Goal: Task Accomplishment & Management: Use online tool/utility

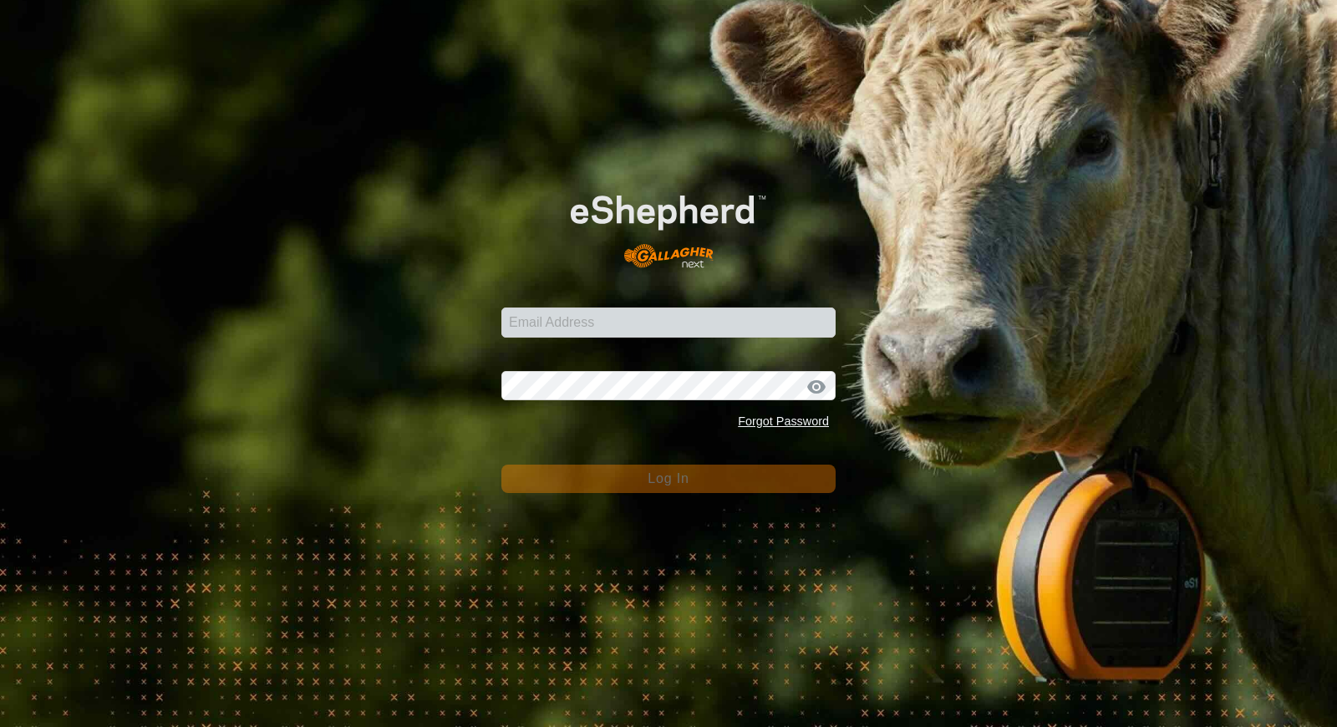
type input "[EMAIL_ADDRESS][DOMAIN_NAME]"
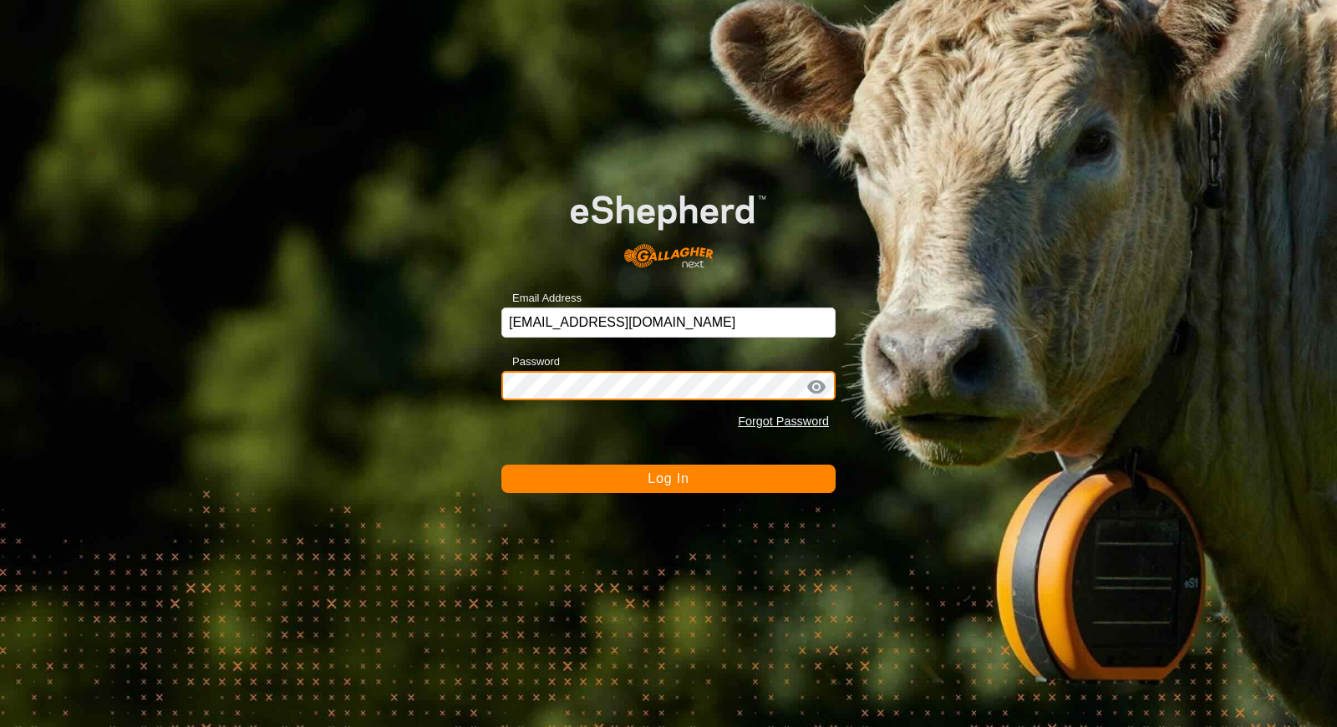
click at [501, 465] on button "Log In" at bounding box center [668, 479] width 334 height 28
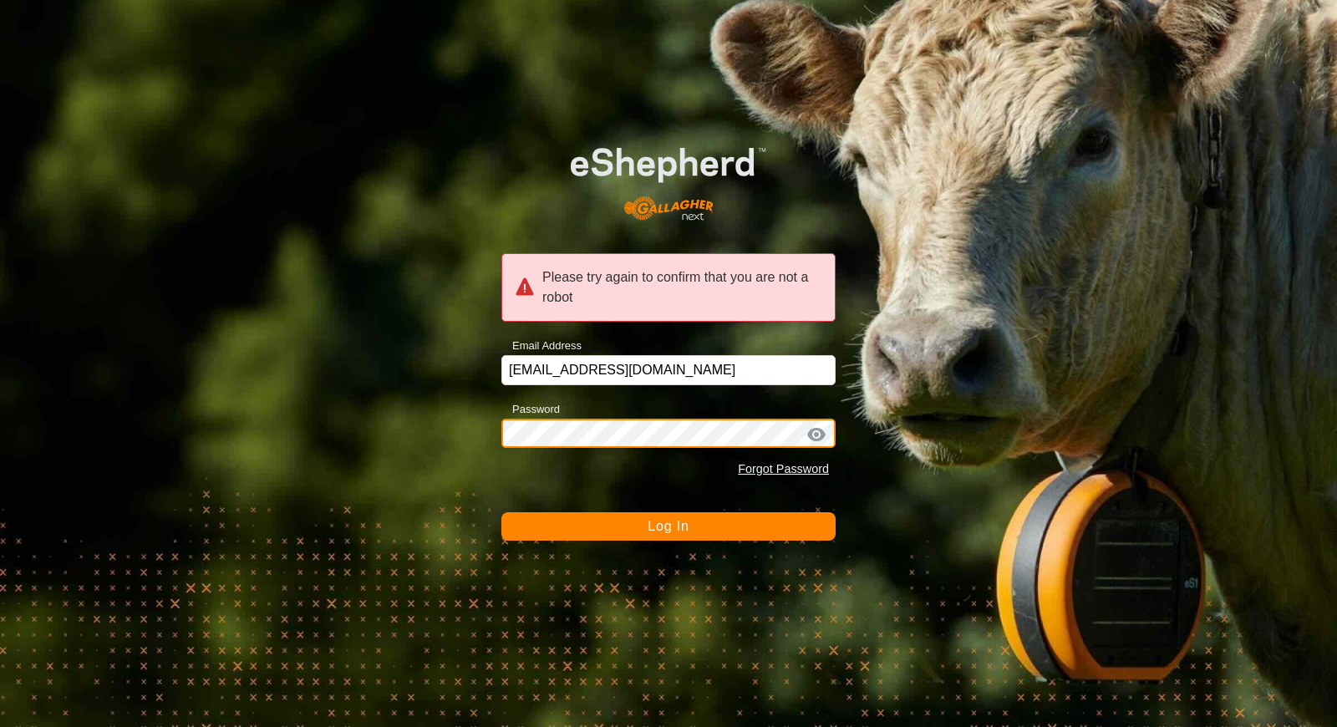
click at [501, 512] on button "Log In" at bounding box center [668, 526] width 334 height 28
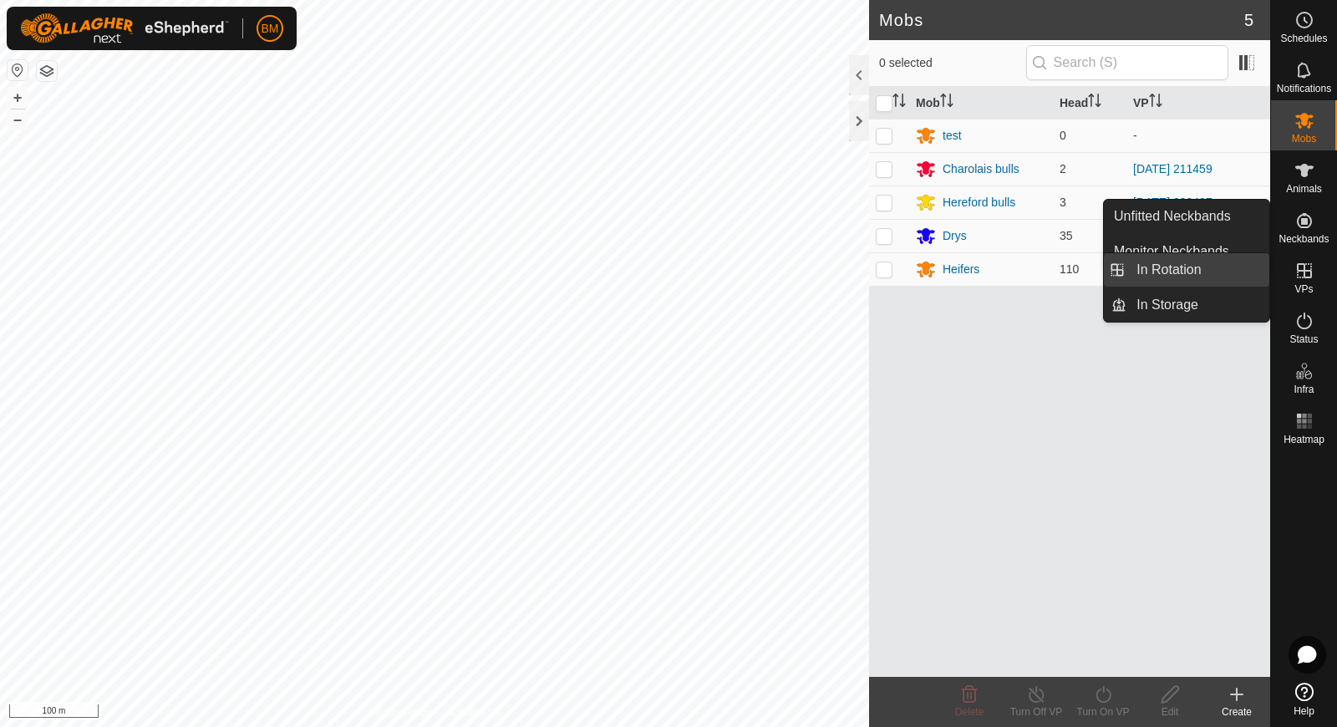
click at [1210, 281] on link "In Rotation" at bounding box center [1197, 269] width 143 height 33
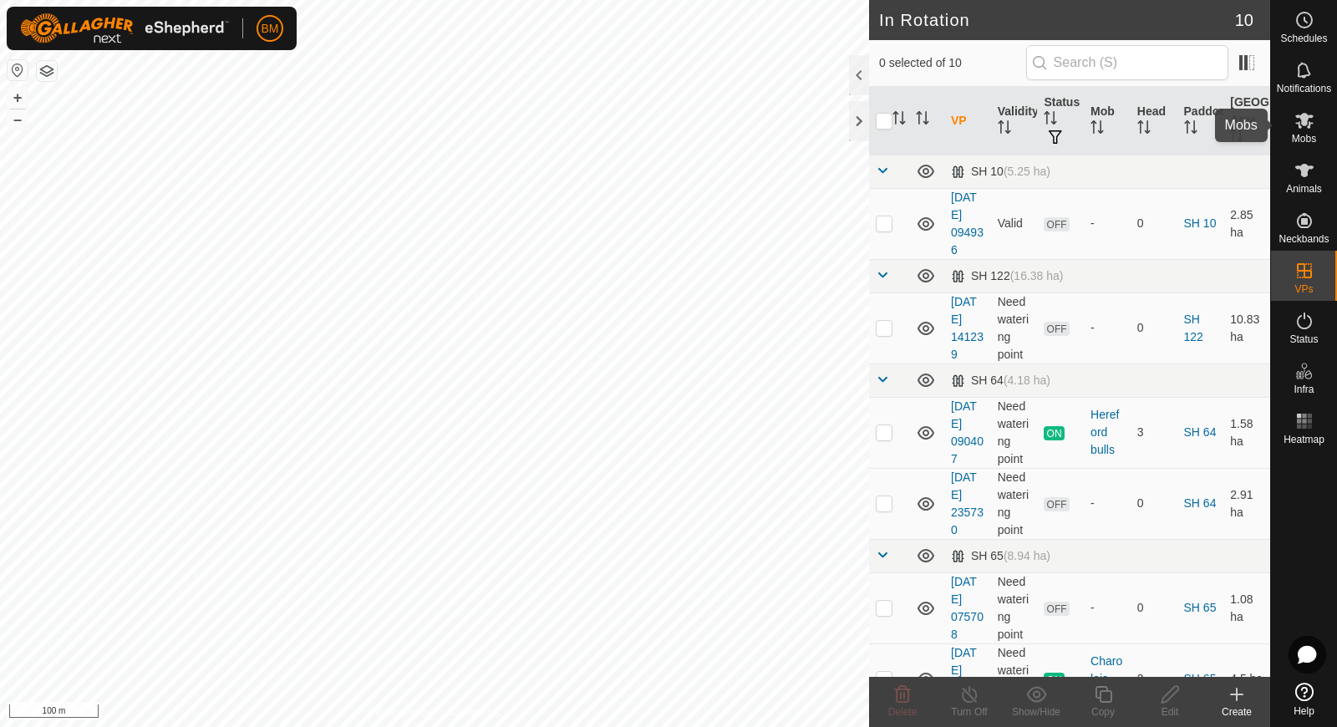
click at [1309, 128] on icon at bounding box center [1304, 120] width 20 height 20
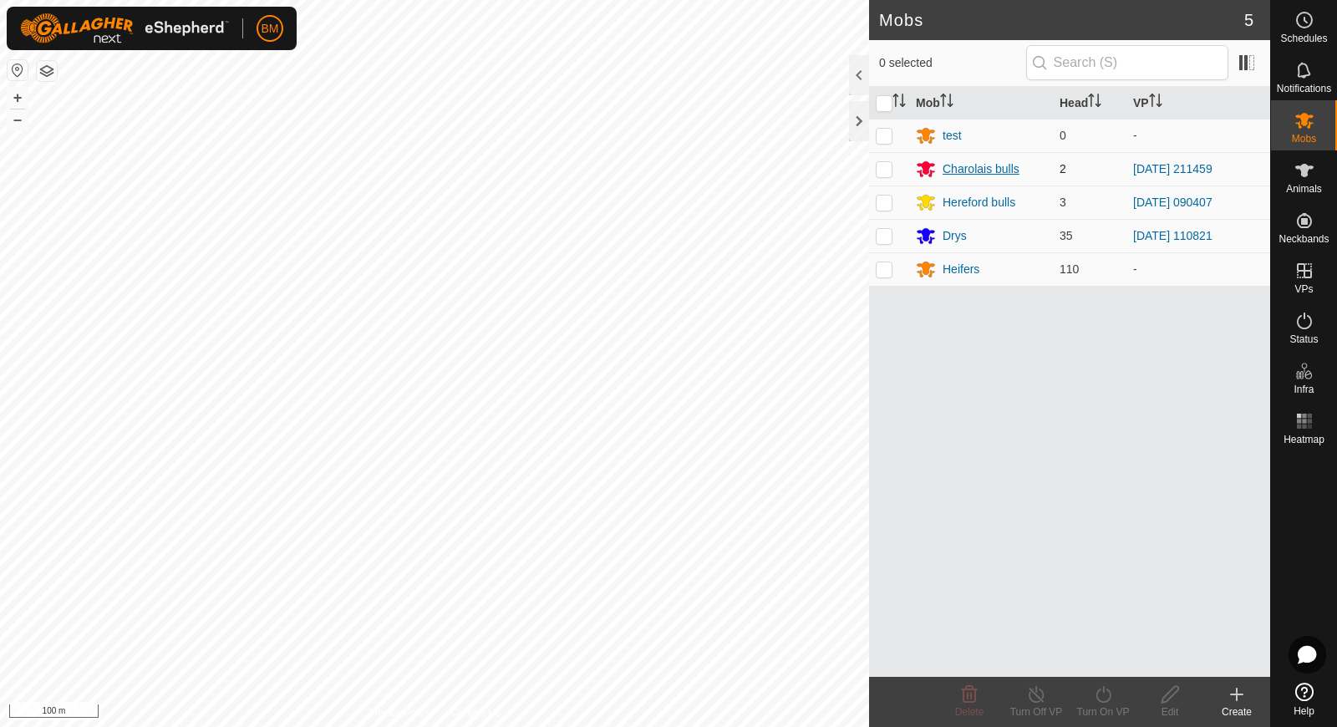
click at [960, 161] on div "Charolais bulls" at bounding box center [980, 169] width 77 height 18
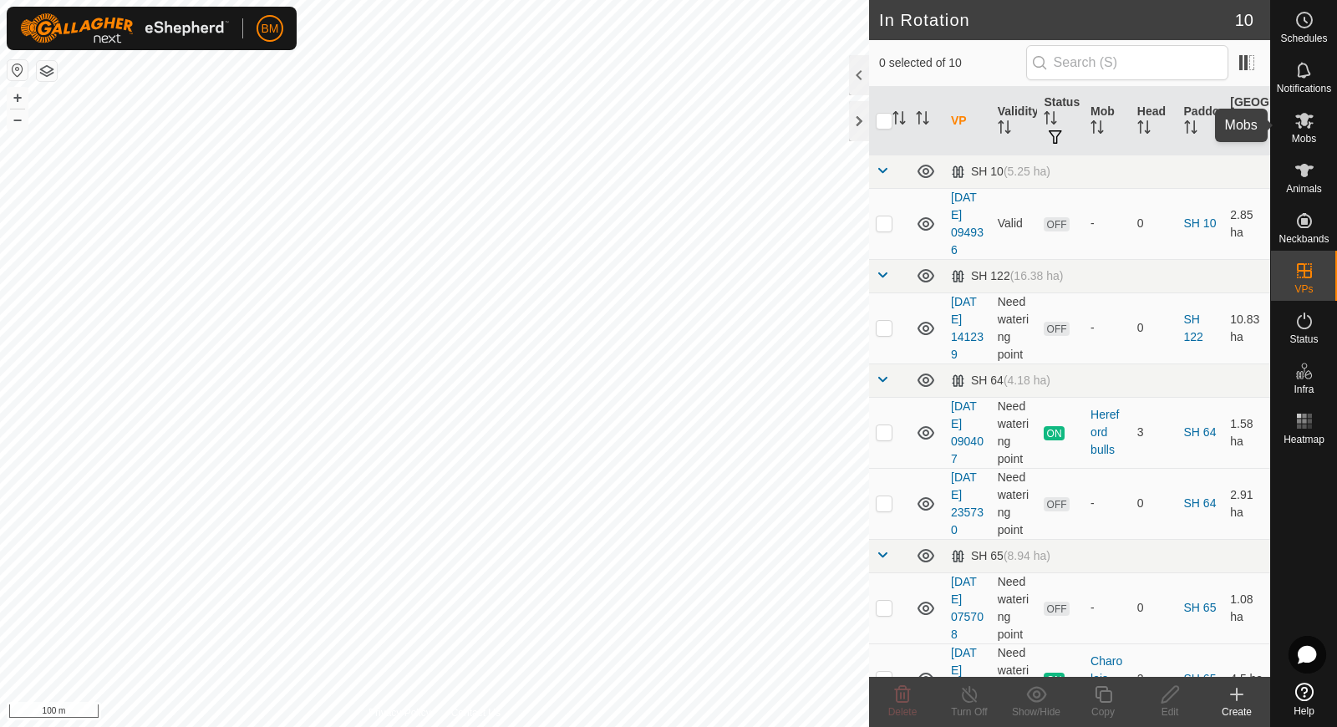
click at [1308, 135] on span "Mobs" at bounding box center [1304, 139] width 24 height 10
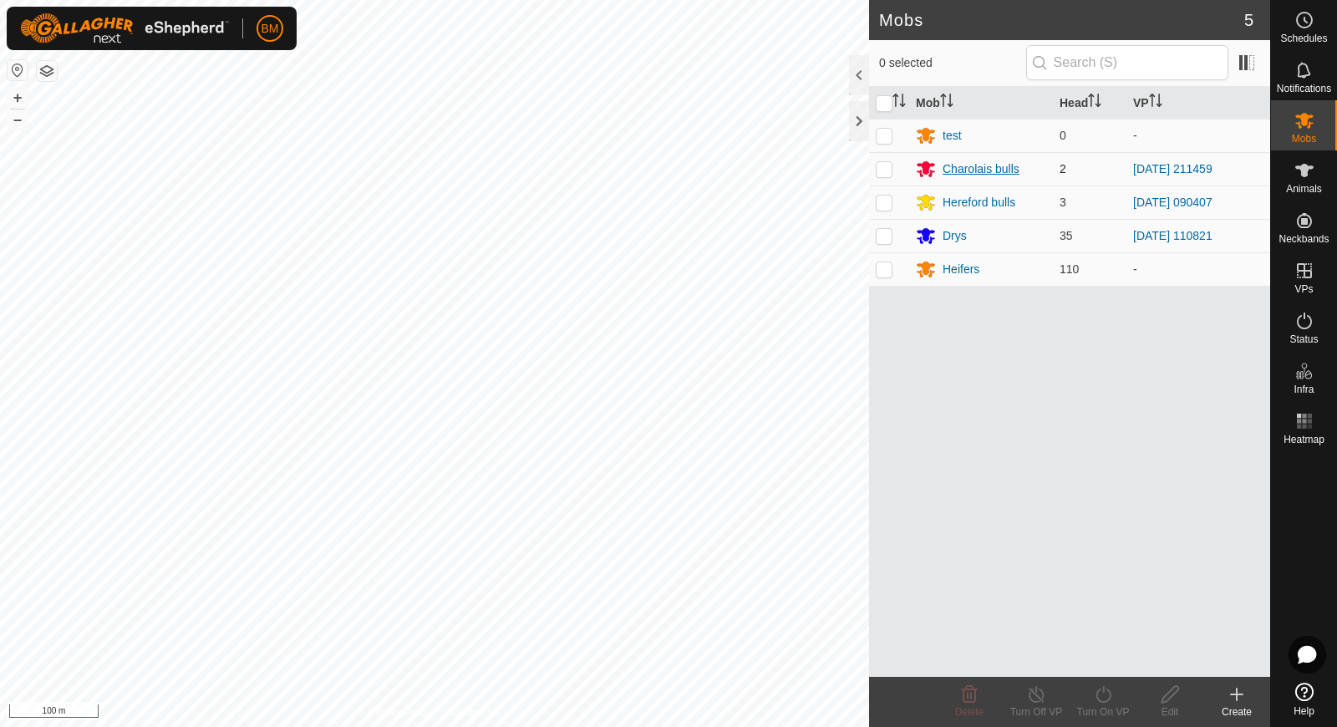
click at [952, 170] on div "Charolais bulls" at bounding box center [980, 169] width 77 height 18
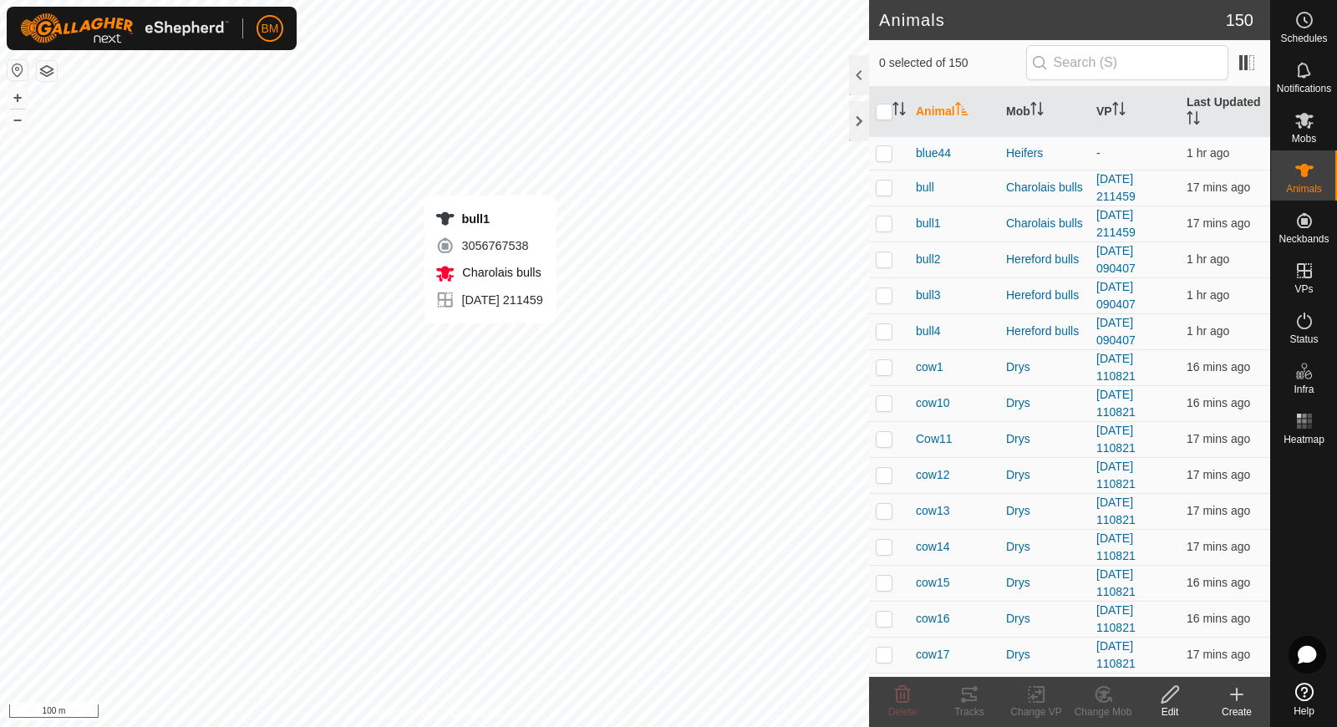
checkbox input "true"
click at [1034, 697] on icon at bounding box center [1036, 694] width 12 height 11
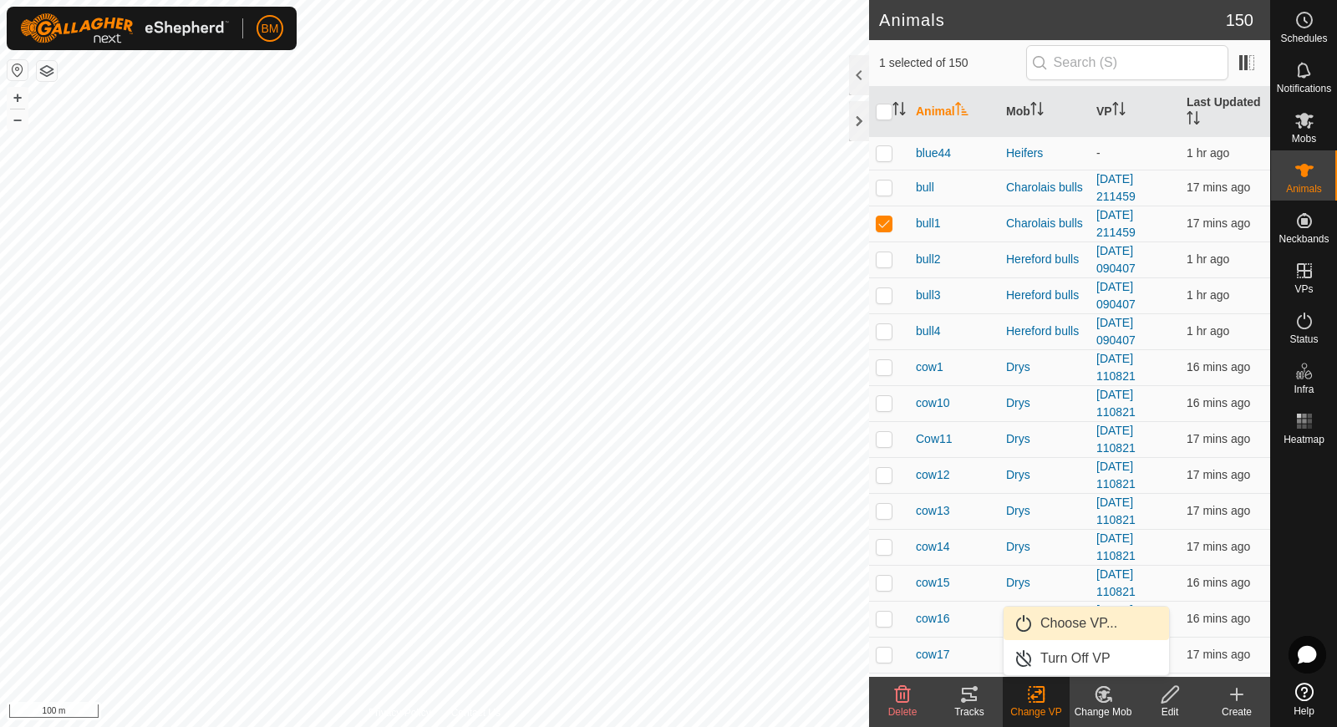
click at [1054, 633] on link "Choose VP..." at bounding box center [1085, 623] width 165 height 33
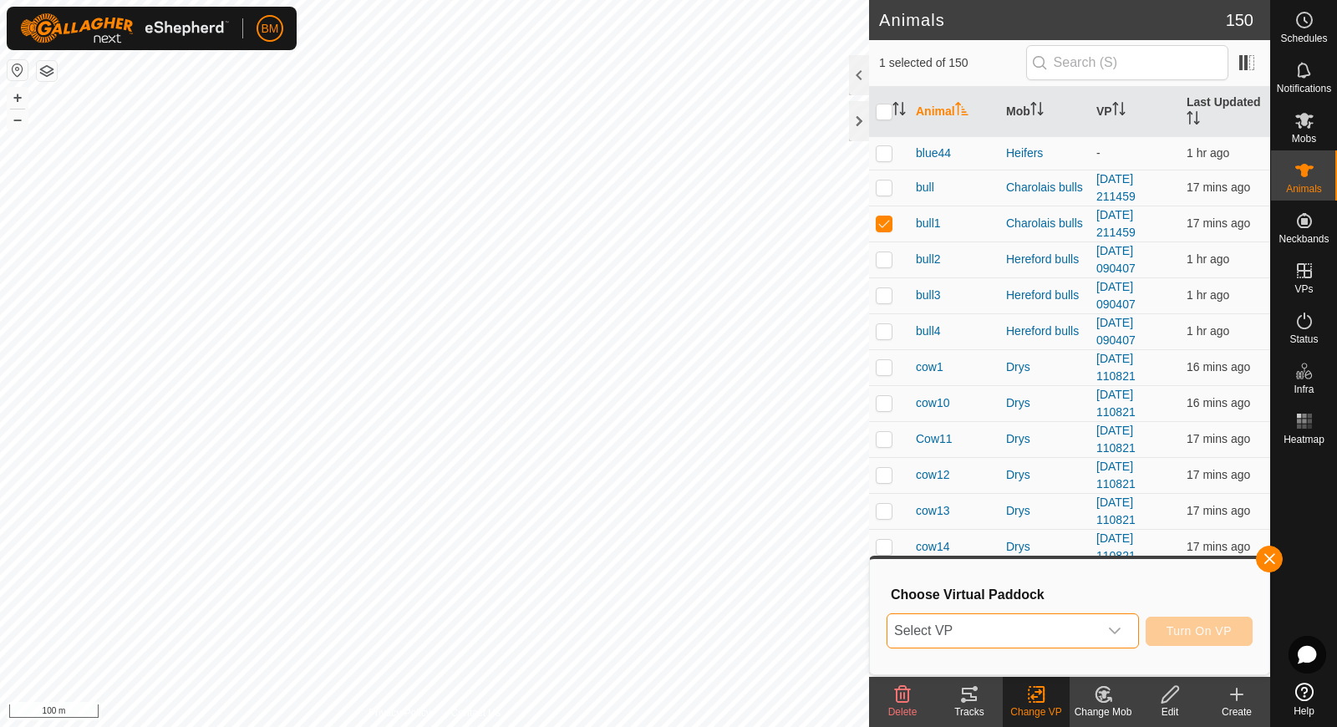
click at [970, 638] on span "Select VP" at bounding box center [992, 630] width 211 height 33
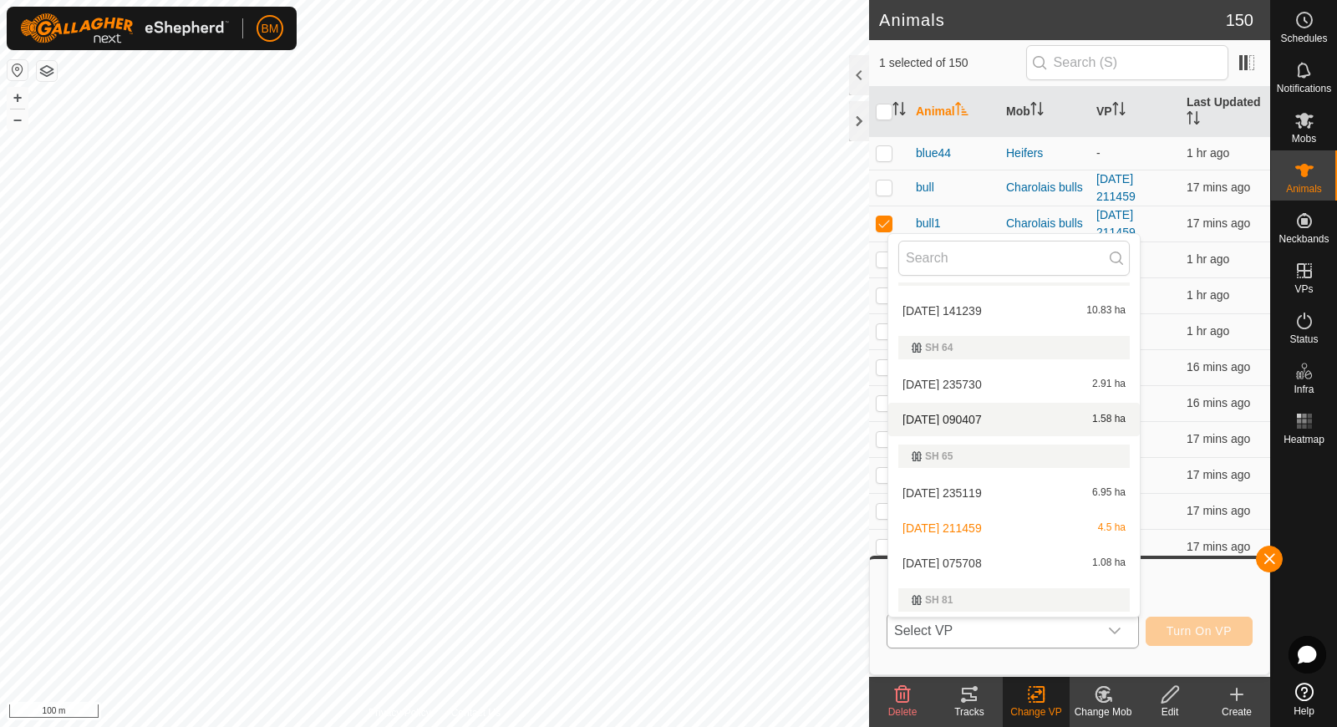
scroll to position [206, 0]
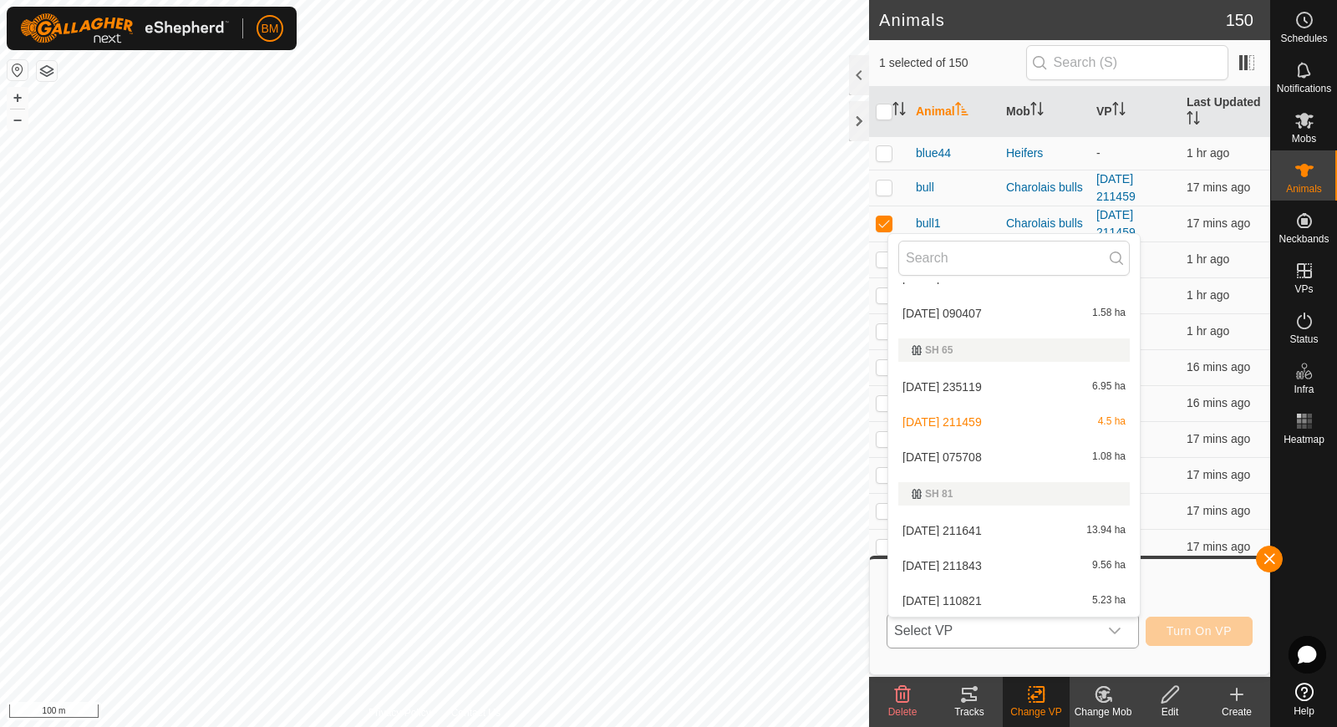
click at [1001, 455] on li "[DATE] 075708 1.08 ha" at bounding box center [1013, 456] width 251 height 33
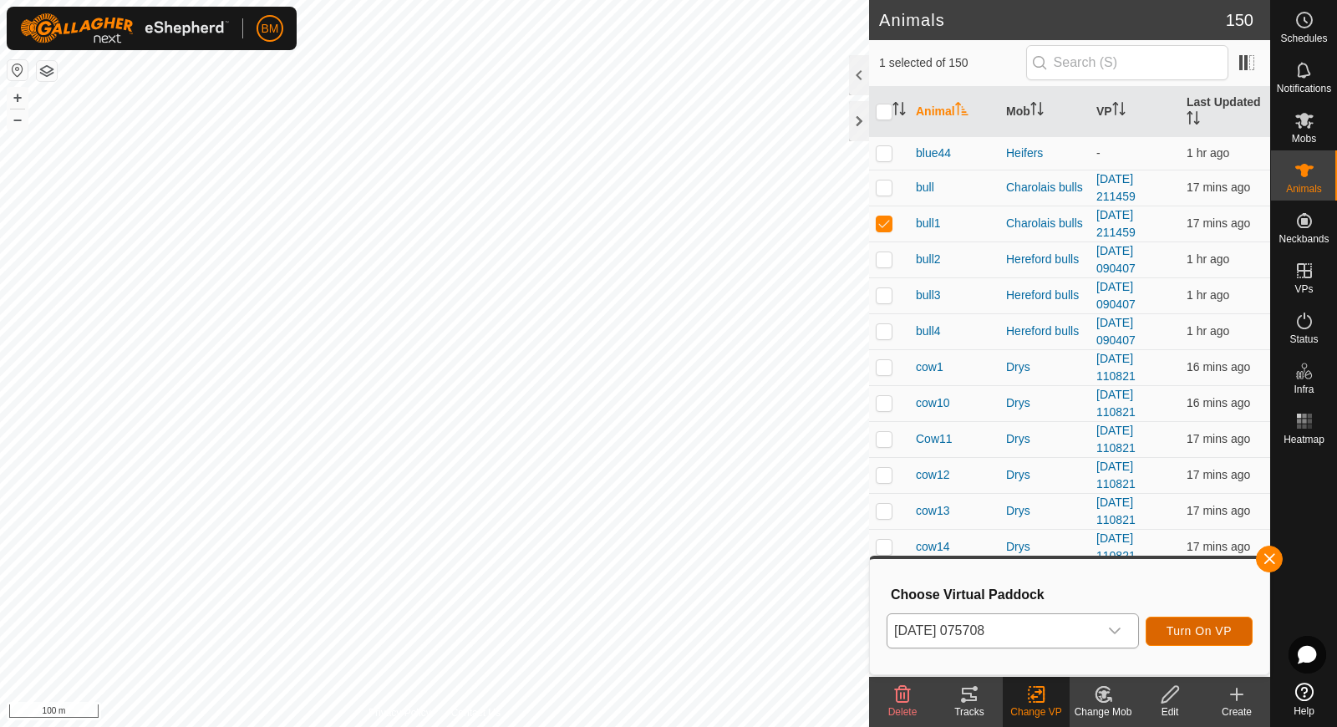
click at [1187, 635] on span "Turn On VP" at bounding box center [1198, 630] width 65 height 13
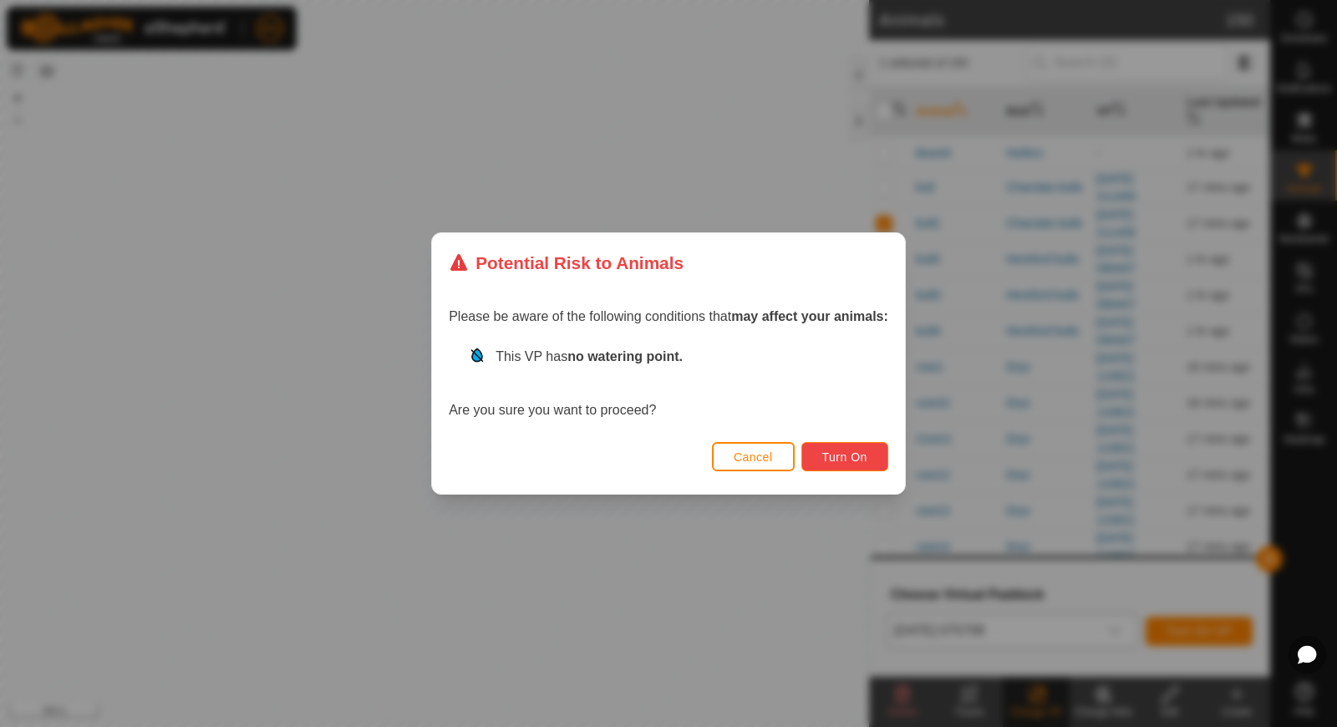
click at [857, 458] on span "Turn On" at bounding box center [844, 456] width 45 height 13
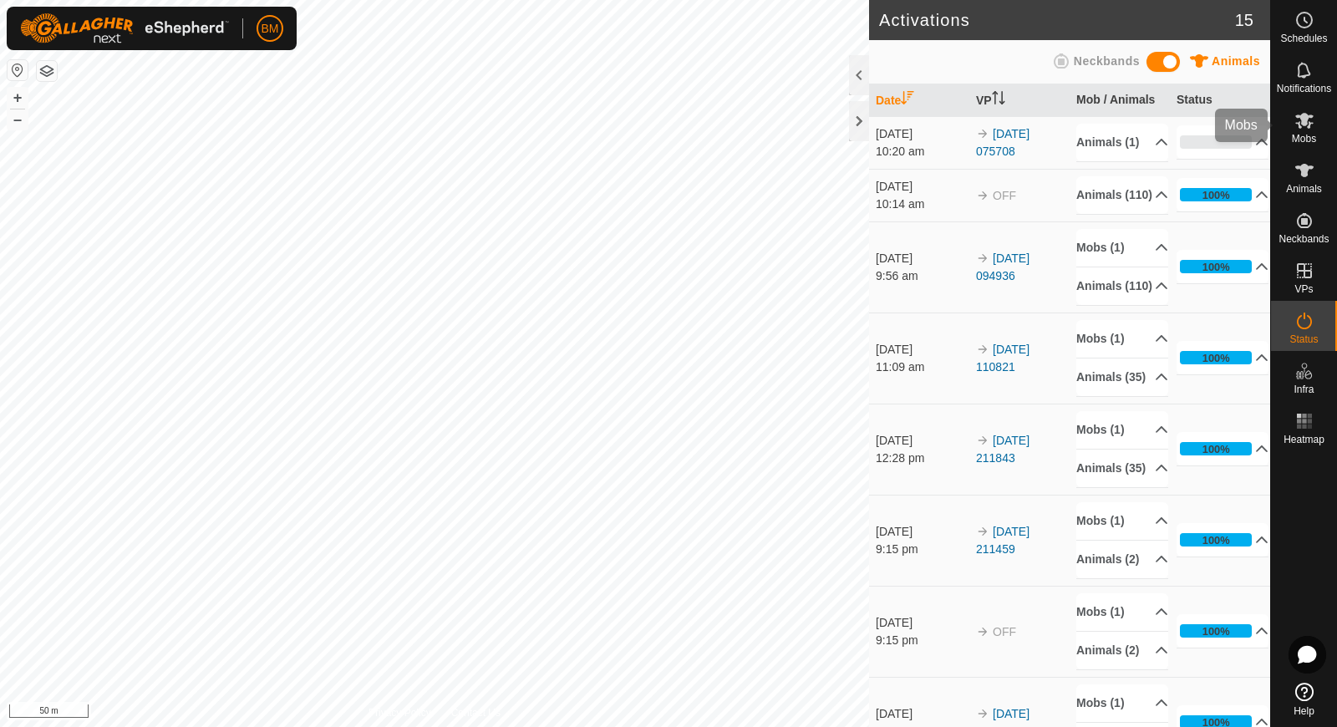
click at [1300, 120] on icon at bounding box center [1304, 121] width 18 height 16
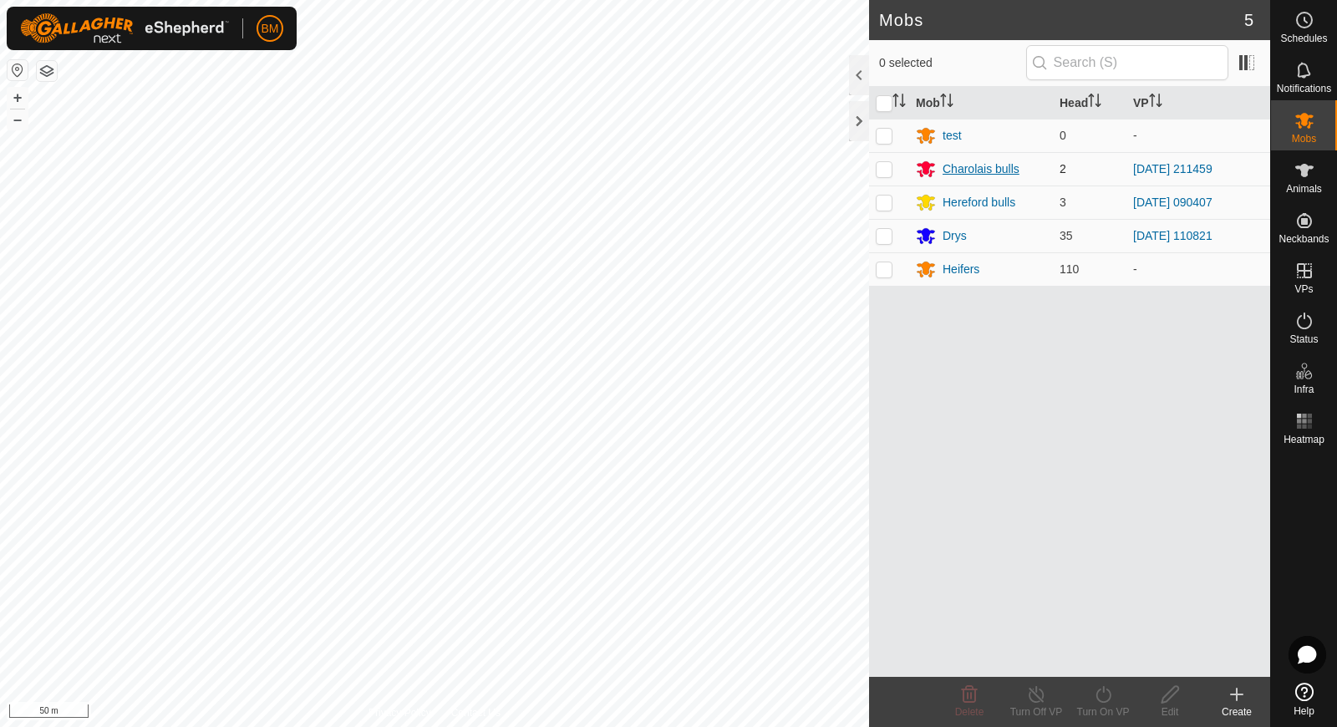
click at [1003, 168] on div "Charolais bulls" at bounding box center [980, 169] width 77 height 18
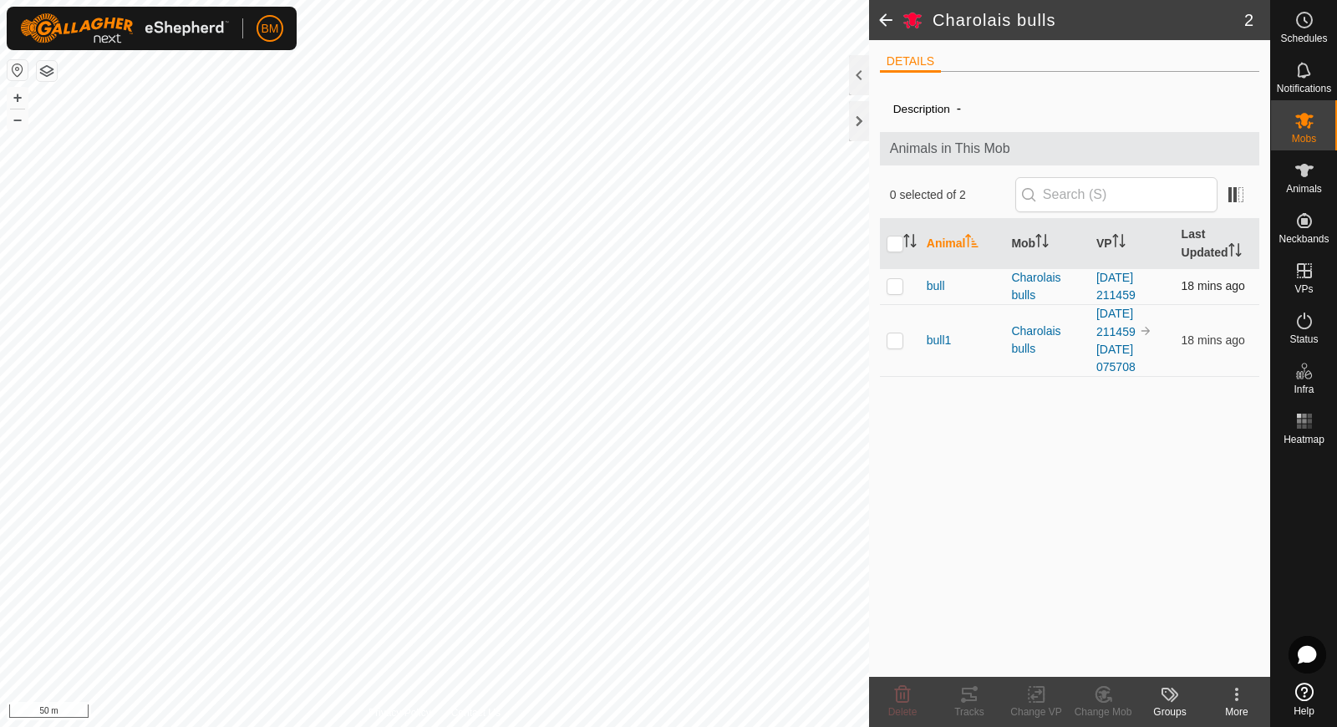
click at [890, 292] on td at bounding box center [900, 286] width 40 height 36
checkbox input "true"
click at [1047, 695] on change-vp-svg-icon at bounding box center [1036, 694] width 67 height 20
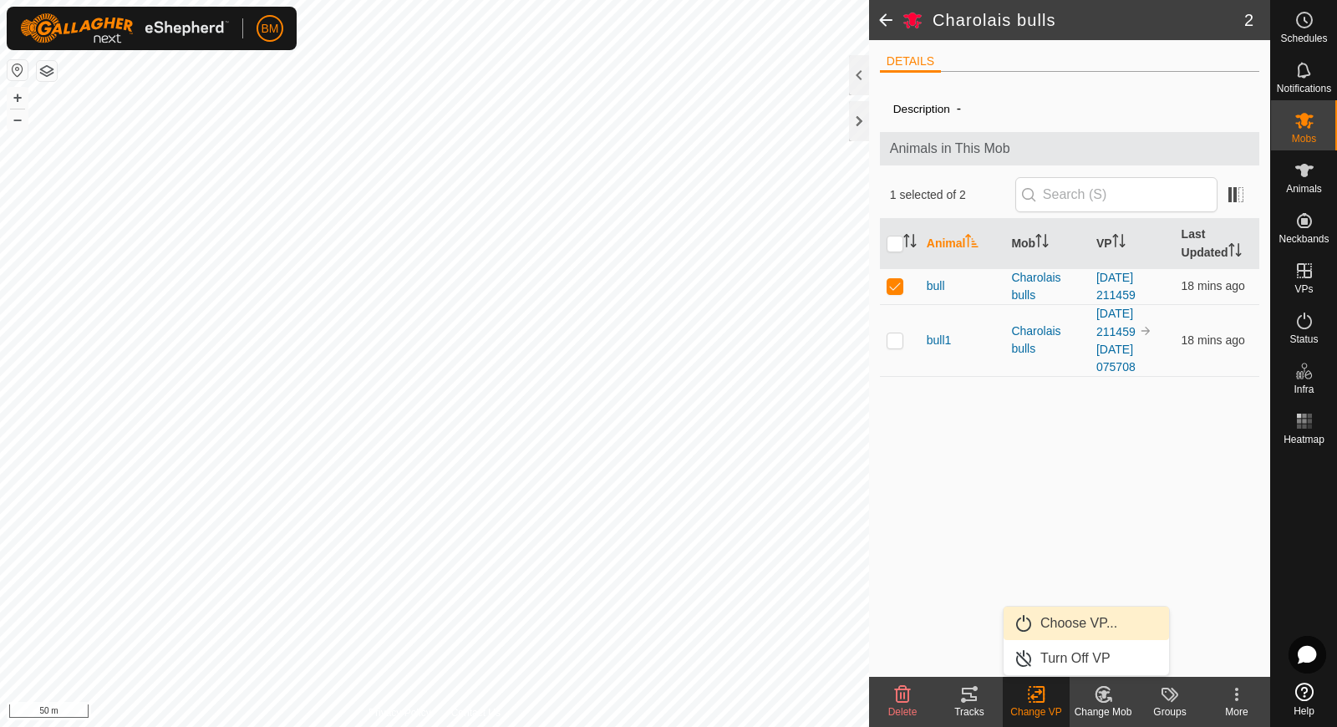
click at [1065, 622] on link "Choose VP..." at bounding box center [1085, 623] width 165 height 33
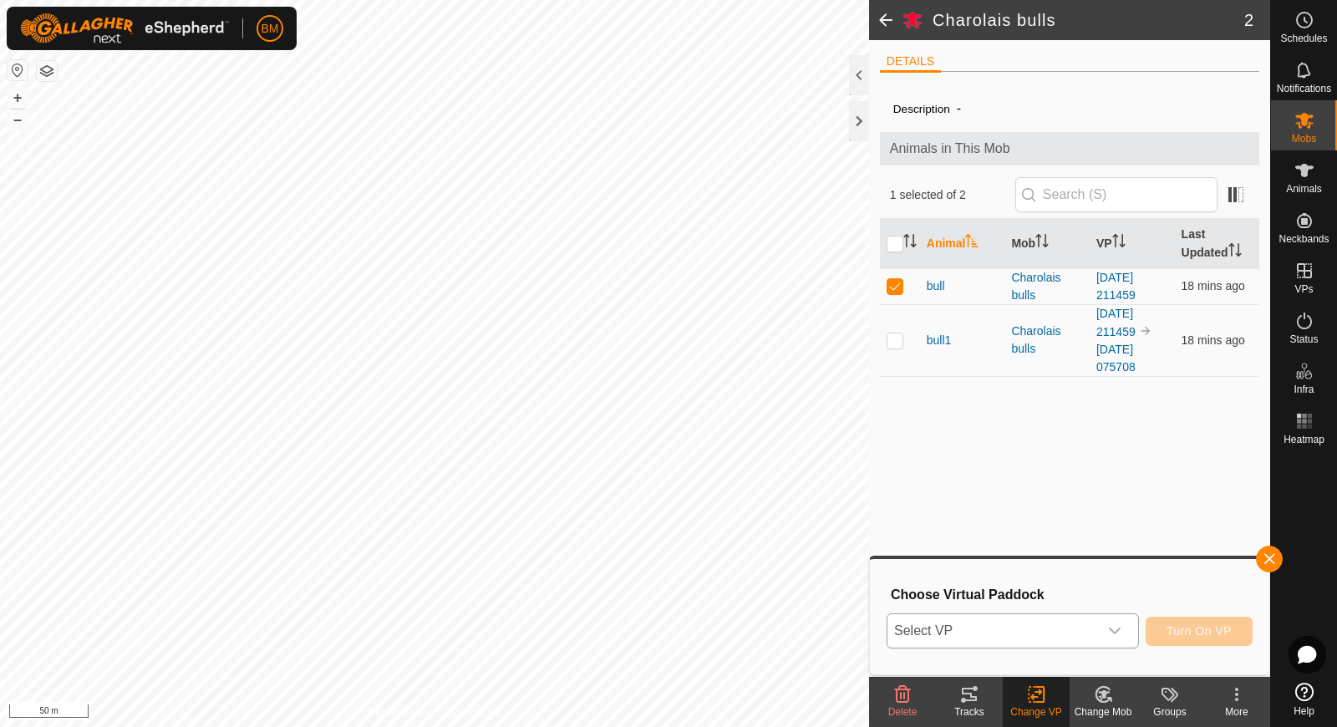
click at [1069, 625] on span "Select VP" at bounding box center [992, 630] width 211 height 33
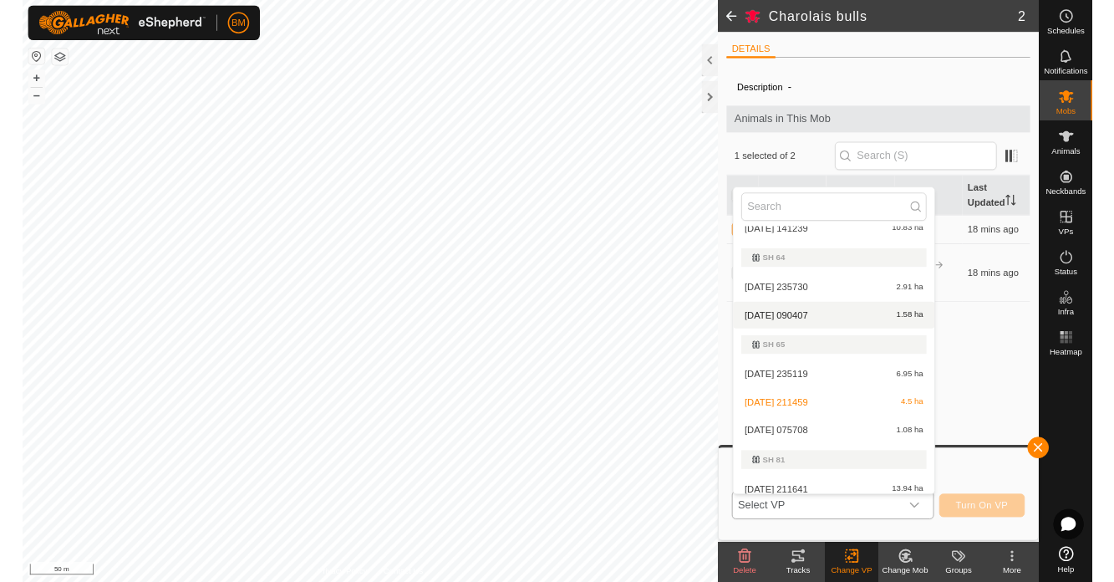
scroll to position [206, 0]
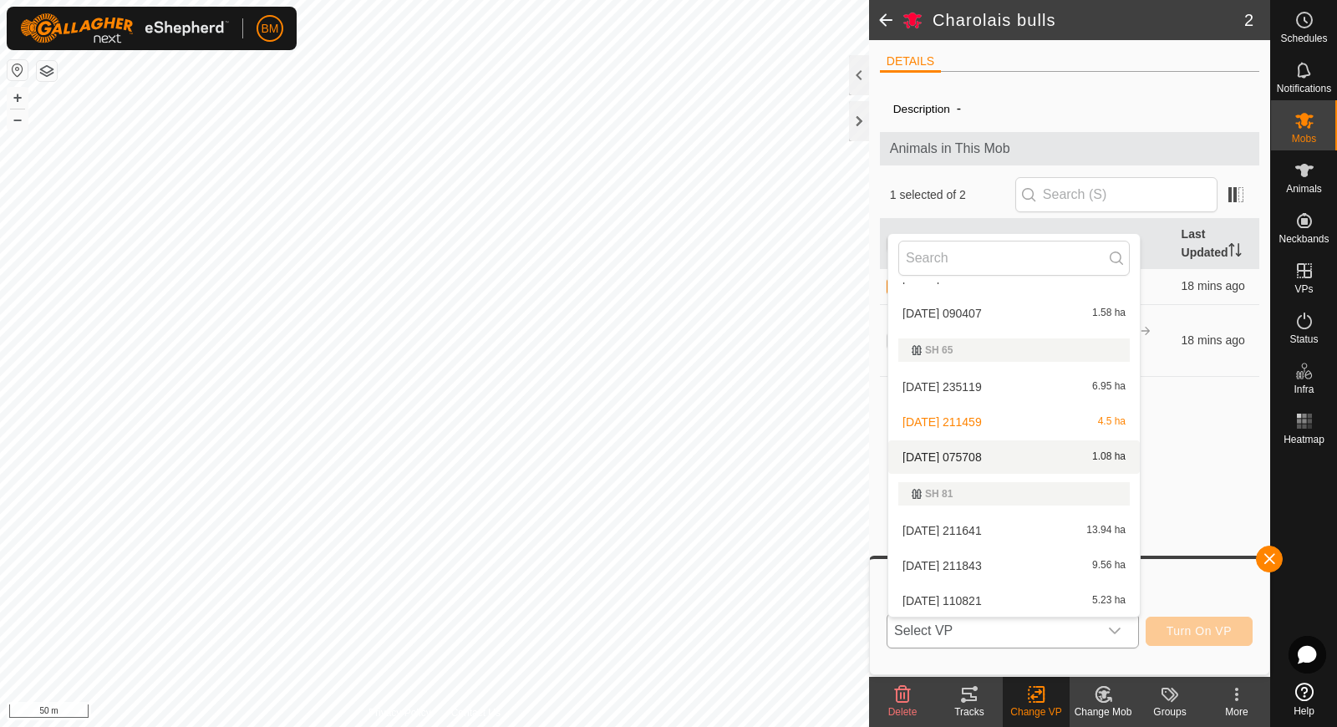
click at [1003, 454] on li "[DATE] 075708 1.08 ha" at bounding box center [1013, 456] width 251 height 33
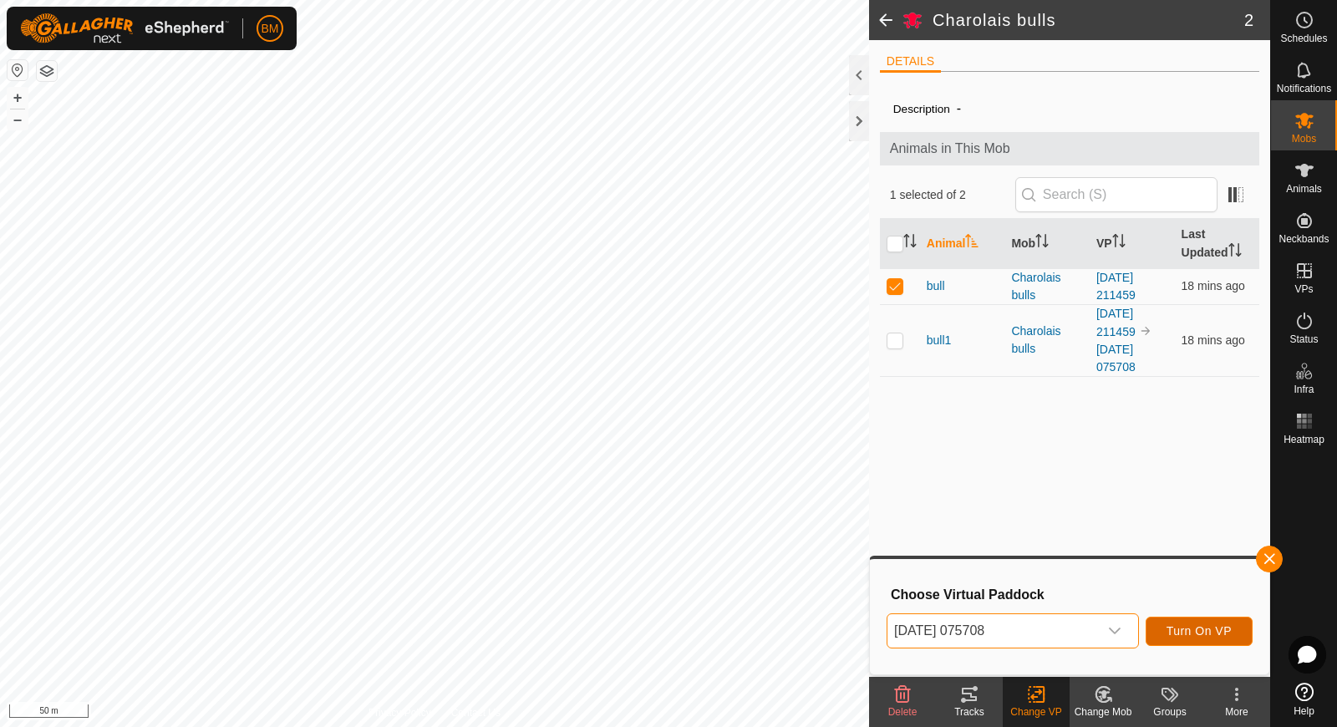
click at [1198, 629] on span "Turn On VP" at bounding box center [1198, 630] width 65 height 13
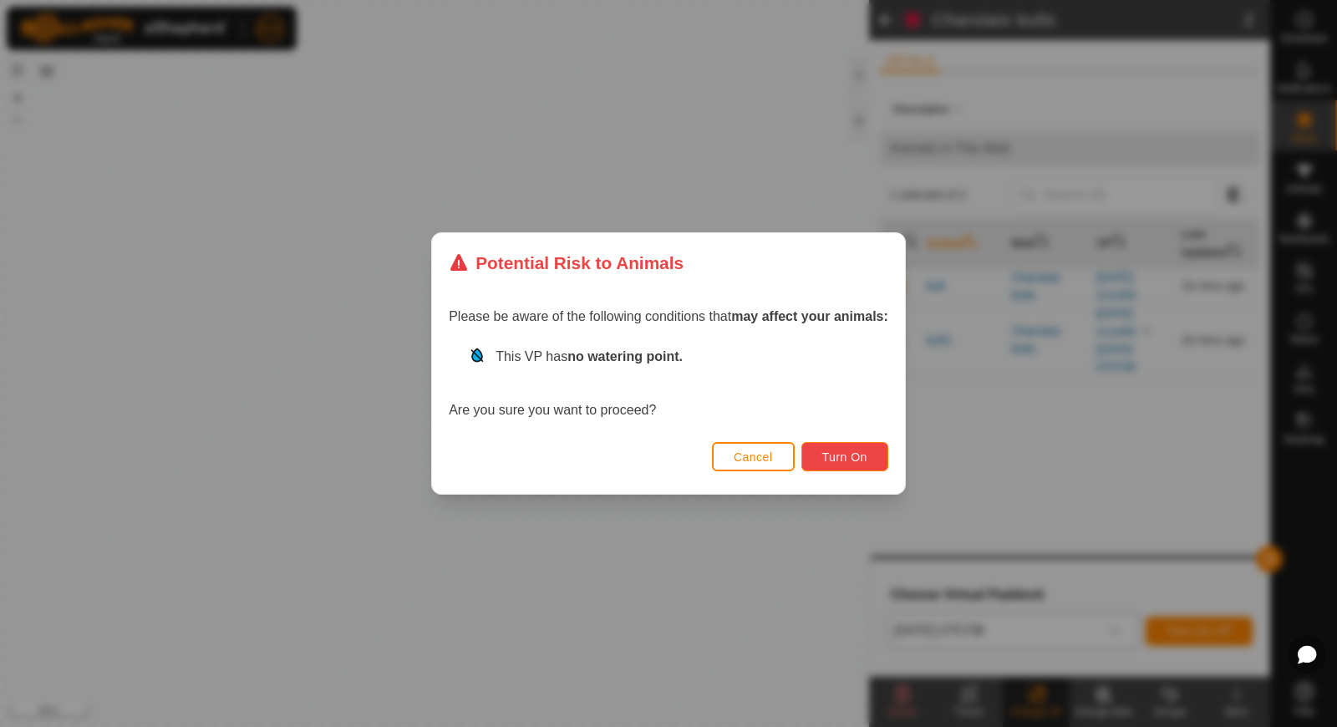
click at [855, 457] on span "Turn On" at bounding box center [844, 456] width 45 height 13
